Goal: Communication & Community: Participate in discussion

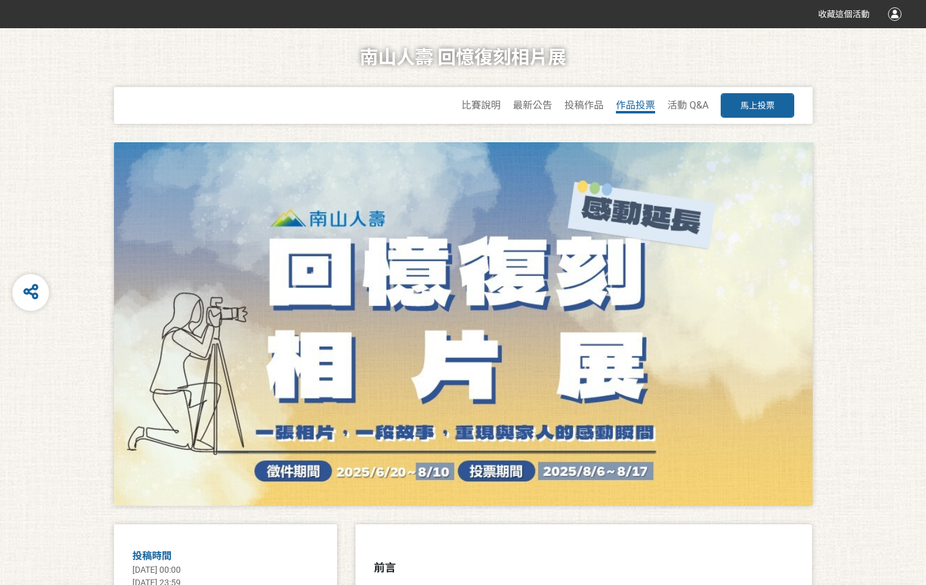
click at [648, 104] on span "作品投票" at bounding box center [635, 105] width 39 height 12
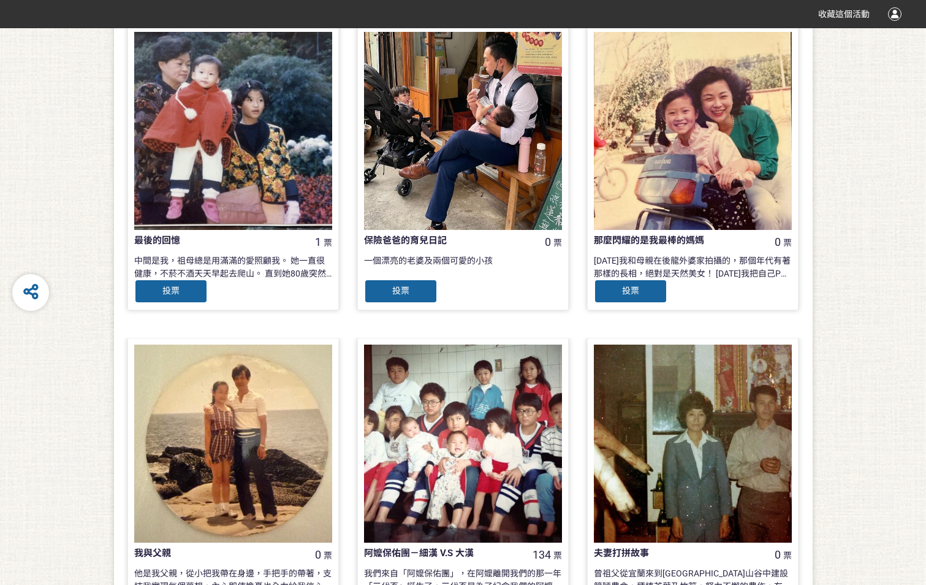
scroll to position [1116, 0]
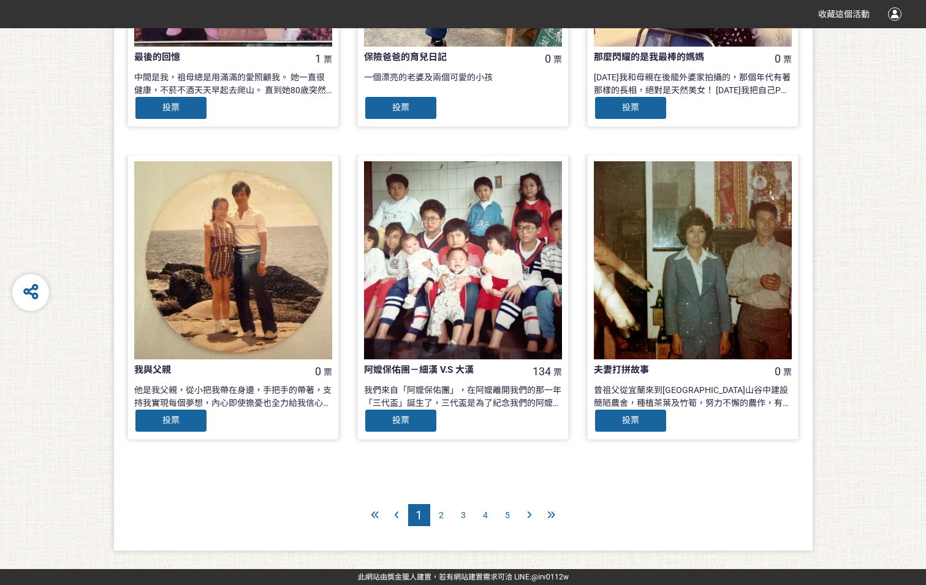
click at [439, 520] on div "2" at bounding box center [441, 515] width 22 height 22
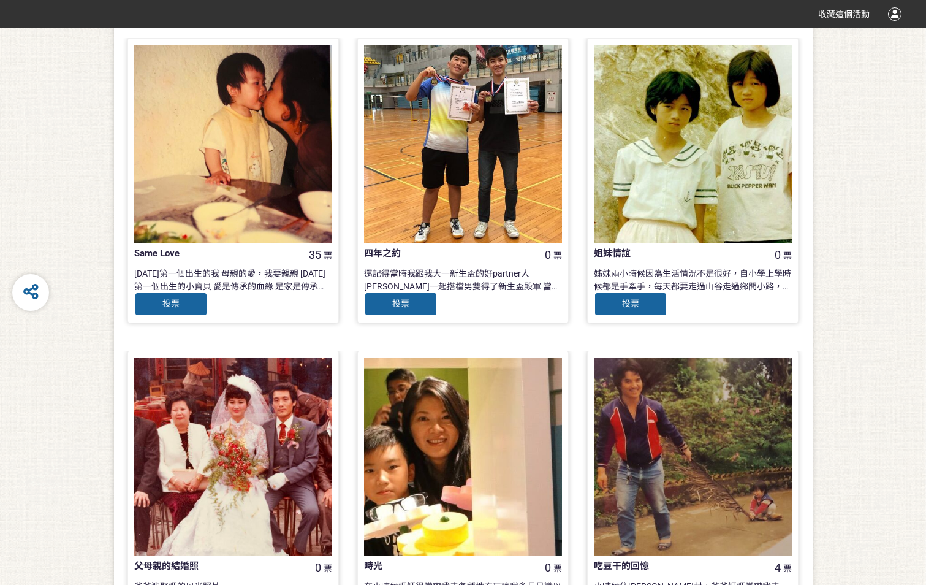
scroll to position [1116, 0]
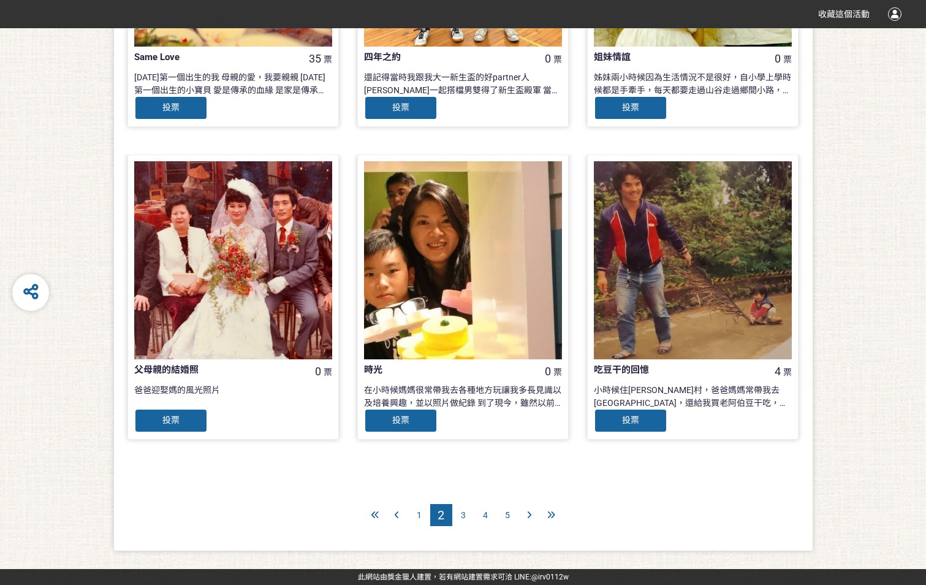
click at [419, 518] on span "1" at bounding box center [419, 515] width 5 height 10
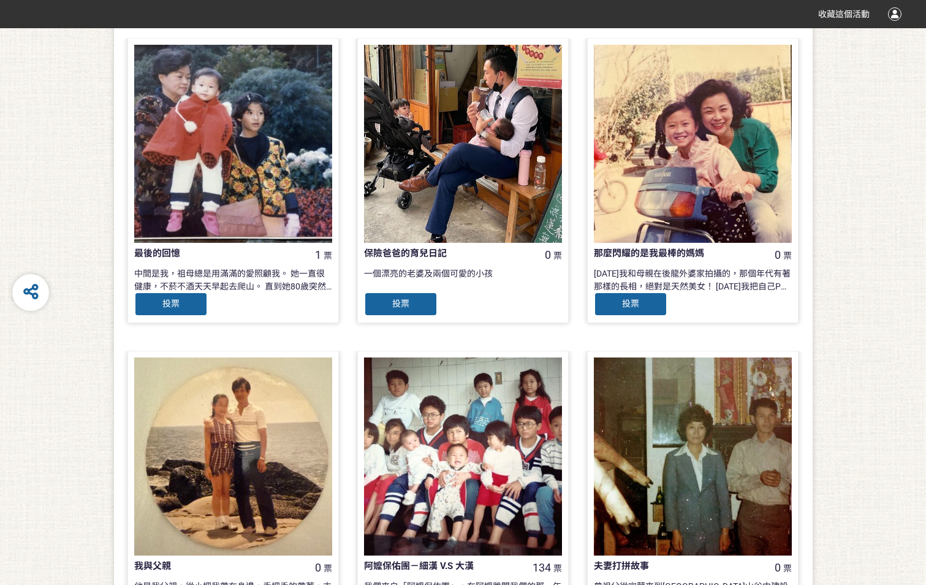
scroll to position [1116, 0]
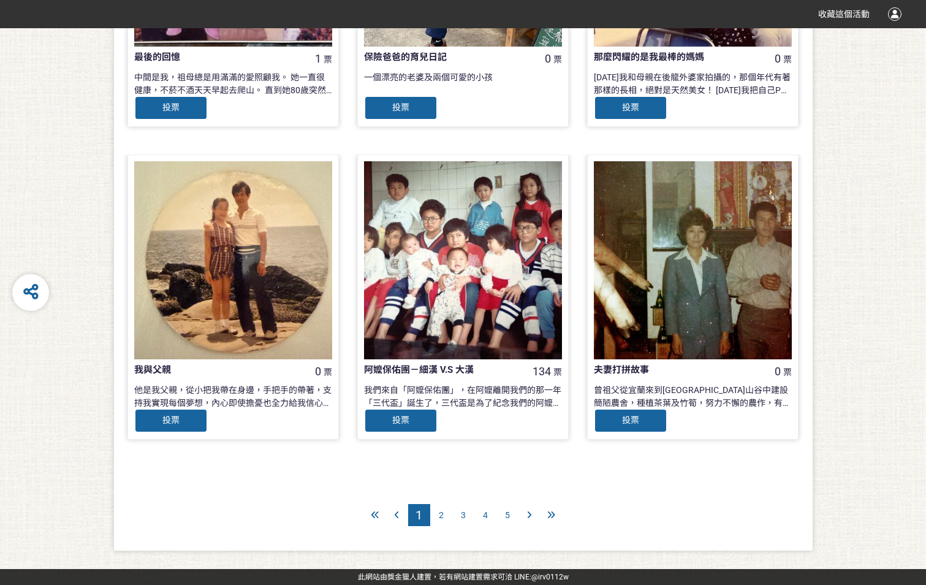
click at [440, 514] on span "2" at bounding box center [441, 515] width 5 height 10
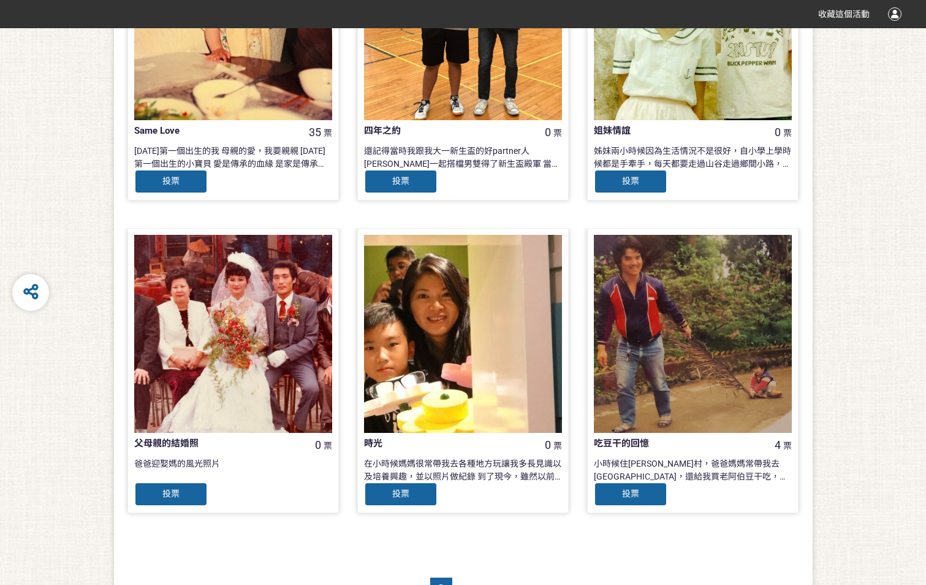
scroll to position [1103, 0]
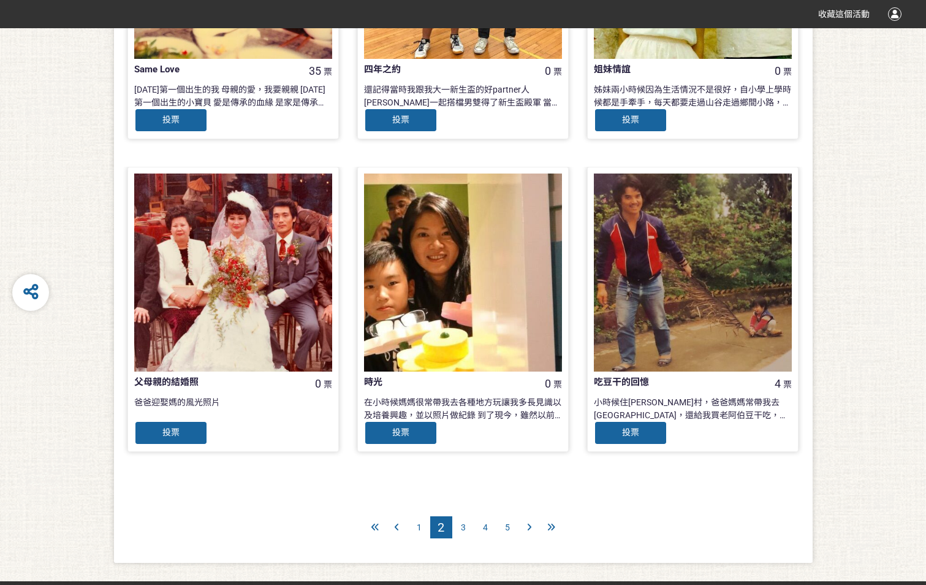
click at [465, 530] on span "3" at bounding box center [463, 527] width 5 height 10
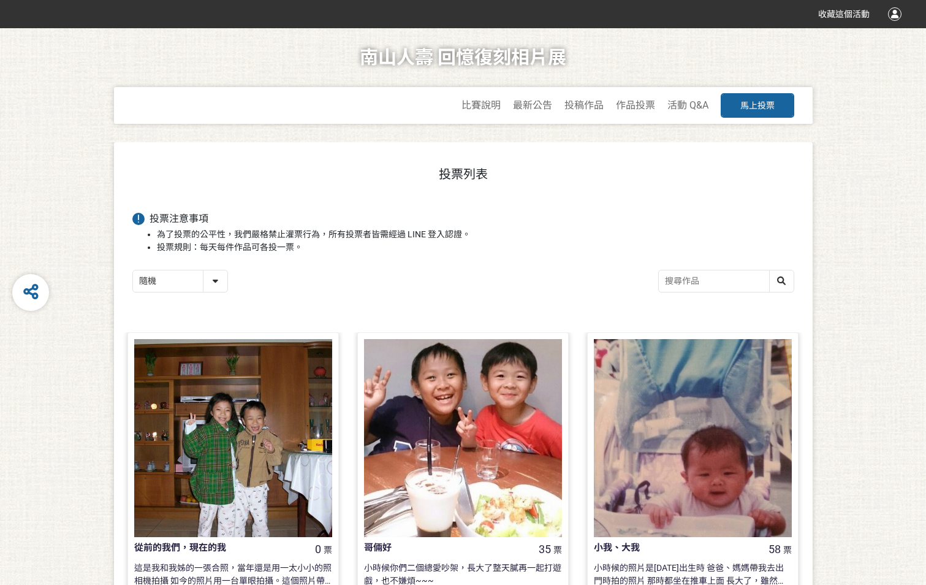
scroll to position [307, 0]
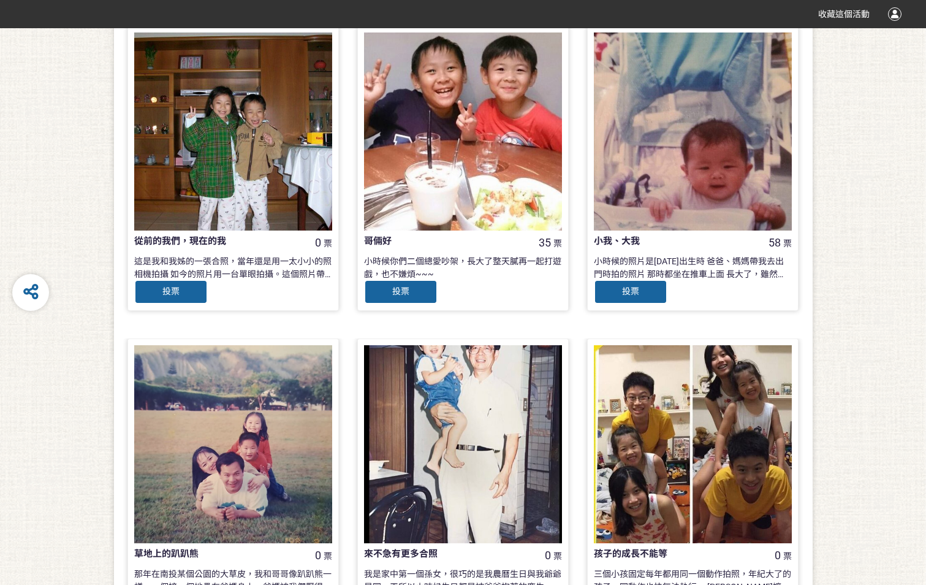
click at [410, 291] on div "投票" at bounding box center [401, 292] width 74 height 25
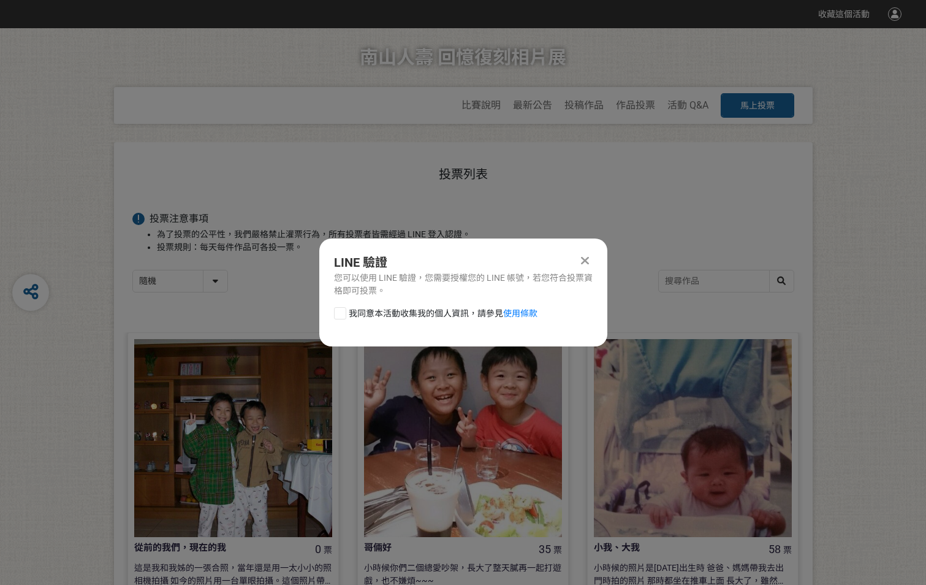
scroll to position [0, 0]
click at [584, 265] on icon at bounding box center [585, 260] width 8 height 12
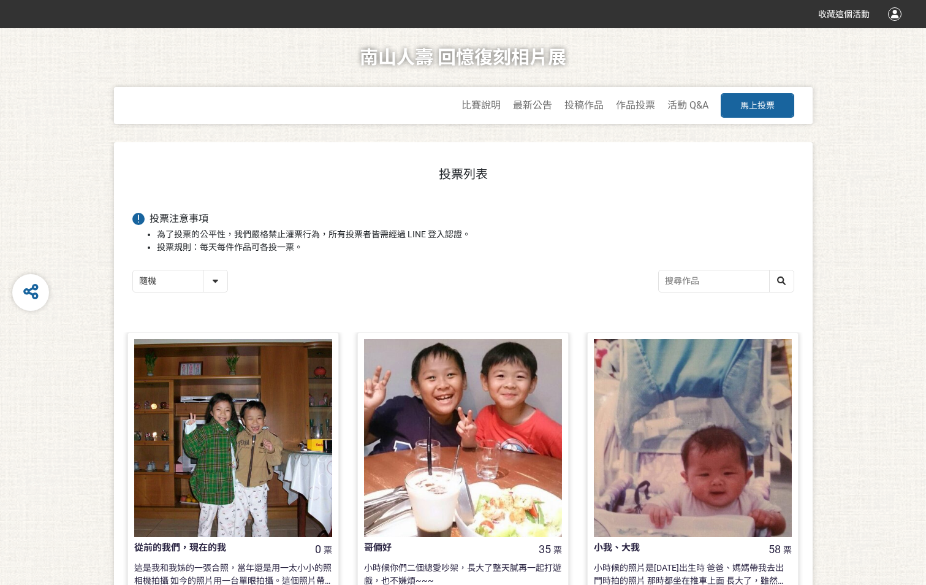
scroll to position [307, 0]
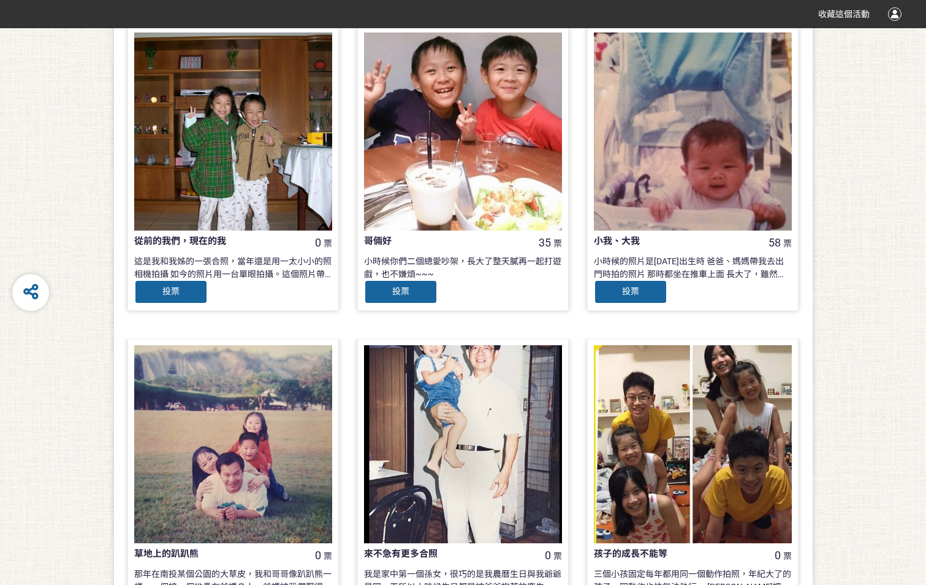
click at [416, 294] on div "投票" at bounding box center [401, 292] width 74 height 25
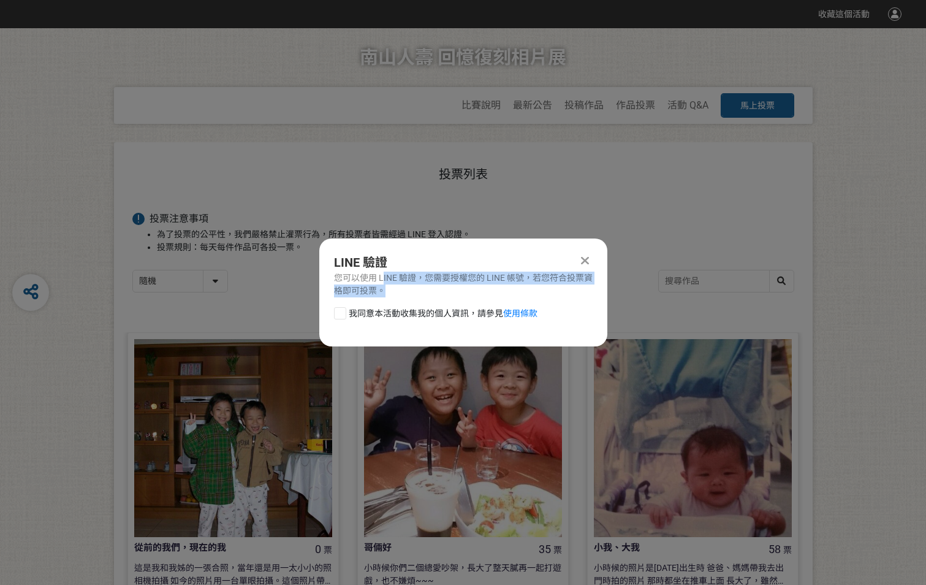
drag, startPoint x: 384, startPoint y: 281, endPoint x: 549, endPoint y: 285, distance: 165.6
click at [549, 285] on div "您可以使用 LINE 驗證，您需要授權您的 LINE 帳號，若您符合投票資格即可投票。" at bounding box center [463, 285] width 259 height 26
